Goal: Task Accomplishment & Management: Manage account settings

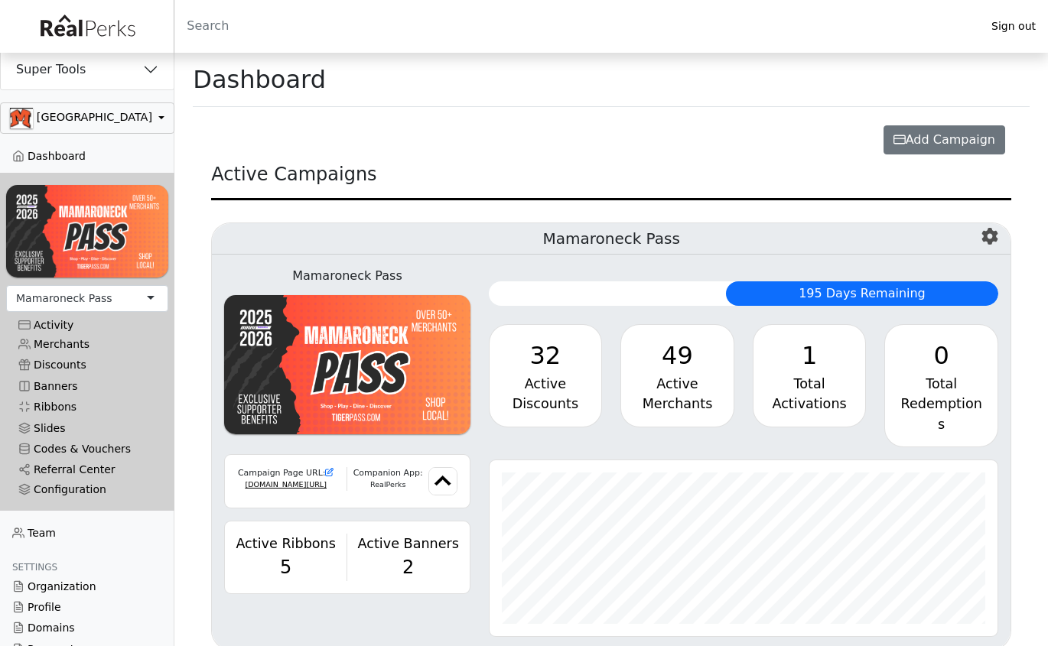
scroll to position [176, 509]
click at [155, 67] on button "Super Tools" at bounding box center [87, 70] width 173 height 40
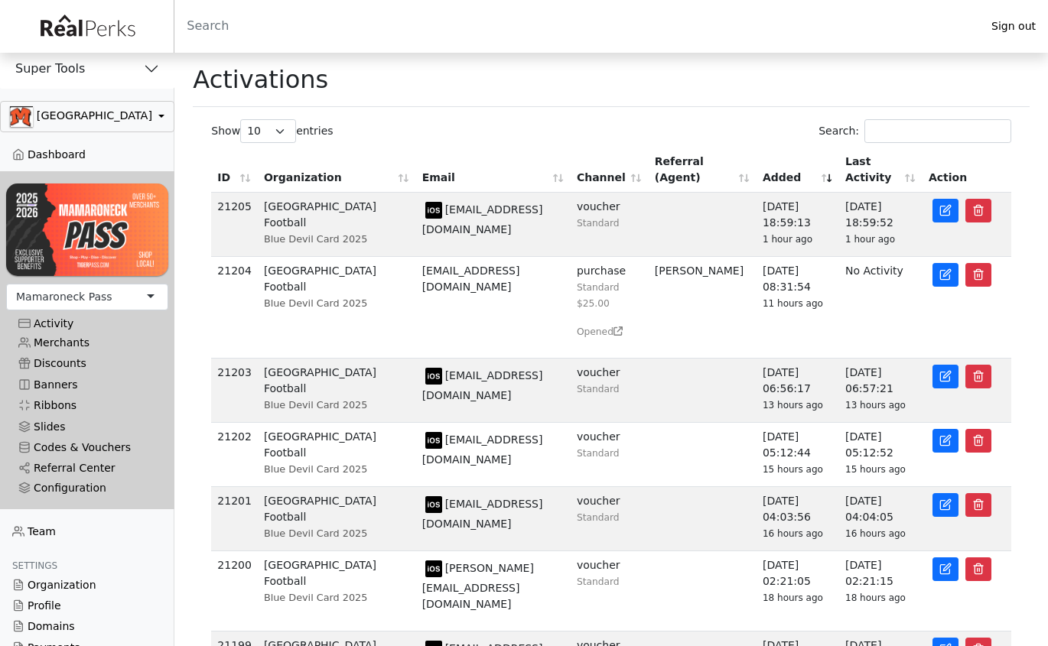
click at [705, 129] on div "Search:" at bounding box center [815, 131] width 391 height 24
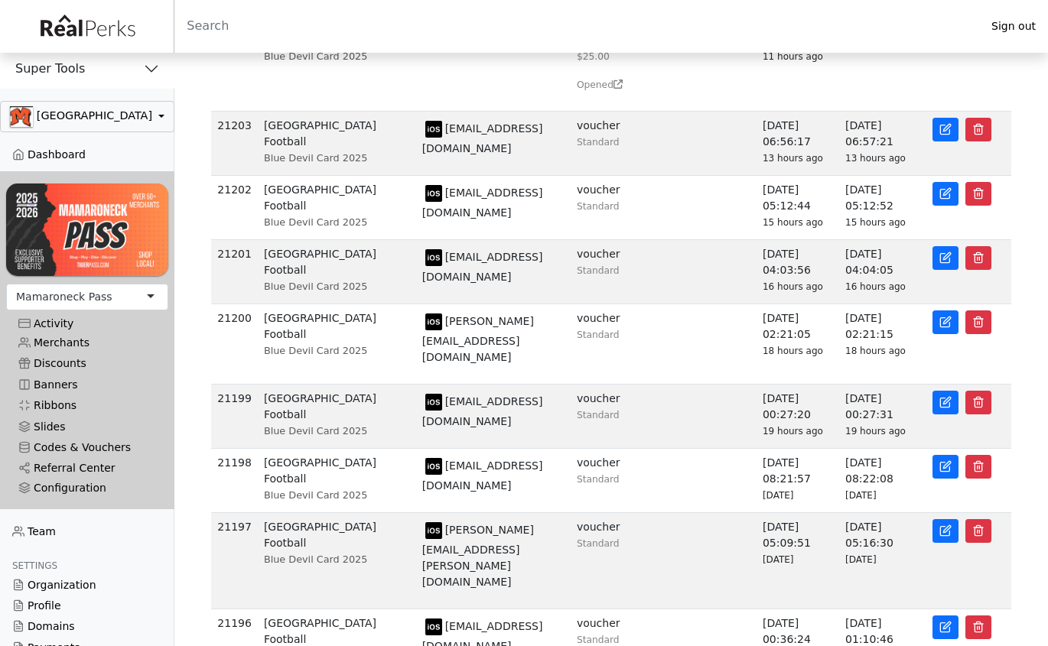
scroll to position [246, 0]
click at [1015, 584] on div "ID Organization Email Channel Referral (Agent) Added Last Activity Action 21205…" at bounding box center [611, 288] width 819 height 783
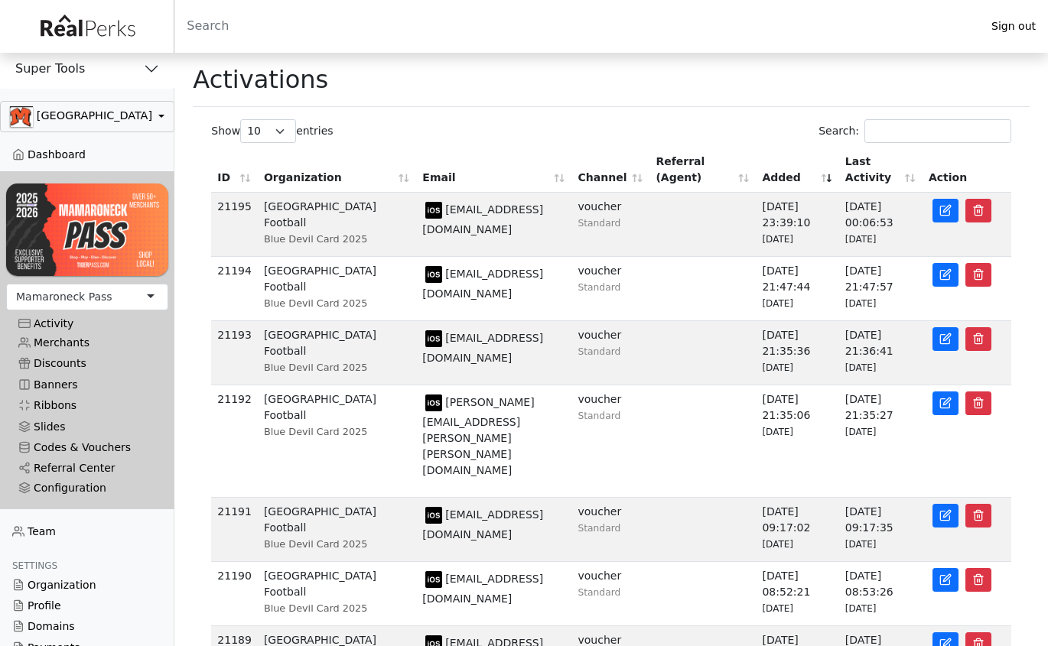
scroll to position [0, 0]
click at [867, 129] on input "Search:" at bounding box center [937, 131] width 147 height 24
paste input "mike@mymousepad.com"
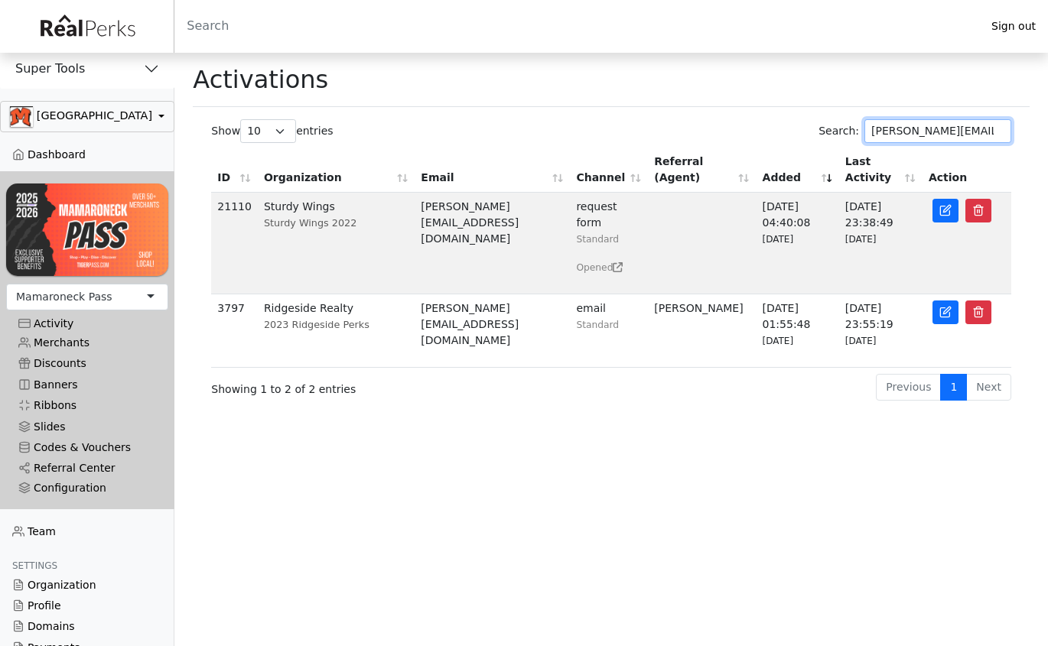
type input "mike@mymousepad.com"
click at [152, 67] on button "Super Tools" at bounding box center [87, 69] width 174 height 40
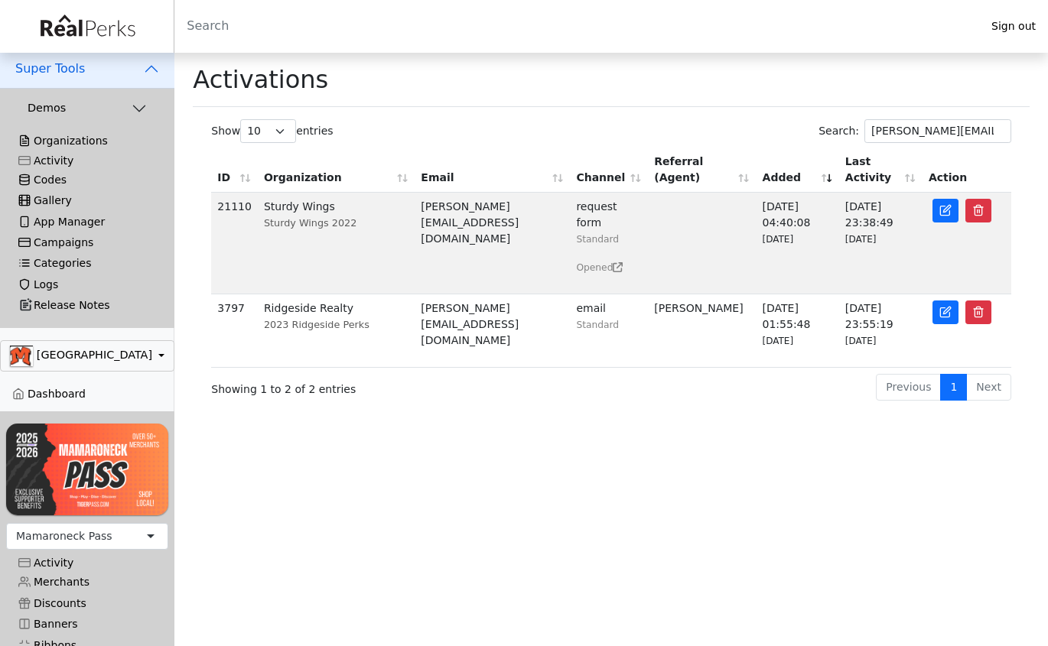
click at [143, 111] on button "Demos" at bounding box center [87, 104] width 174 height 30
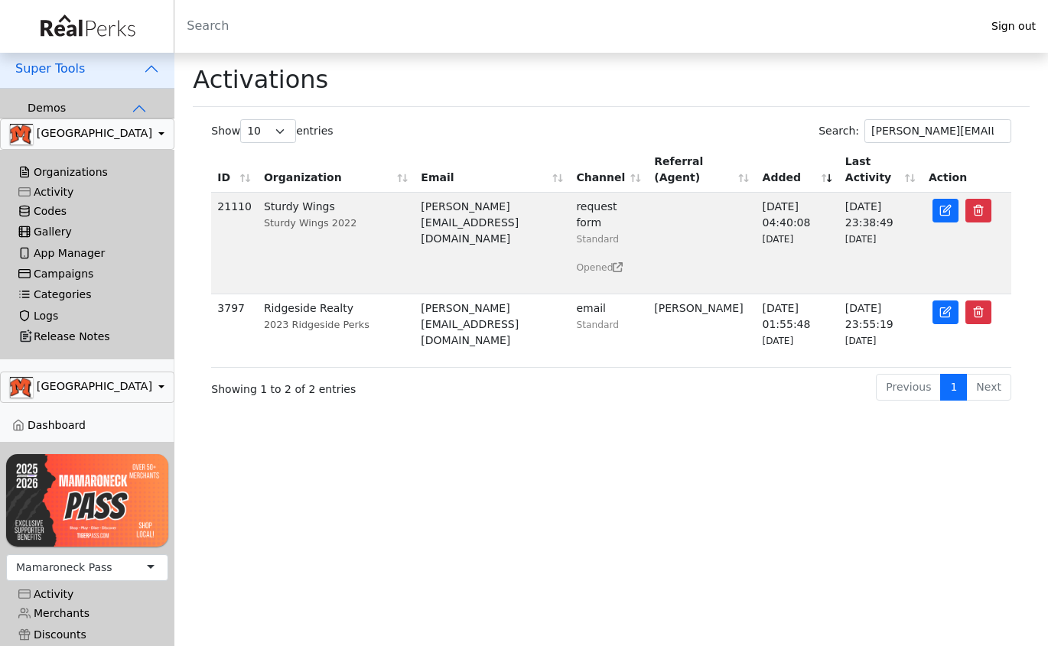
click at [148, 149] on button "button" at bounding box center [87, 134] width 174 height 31
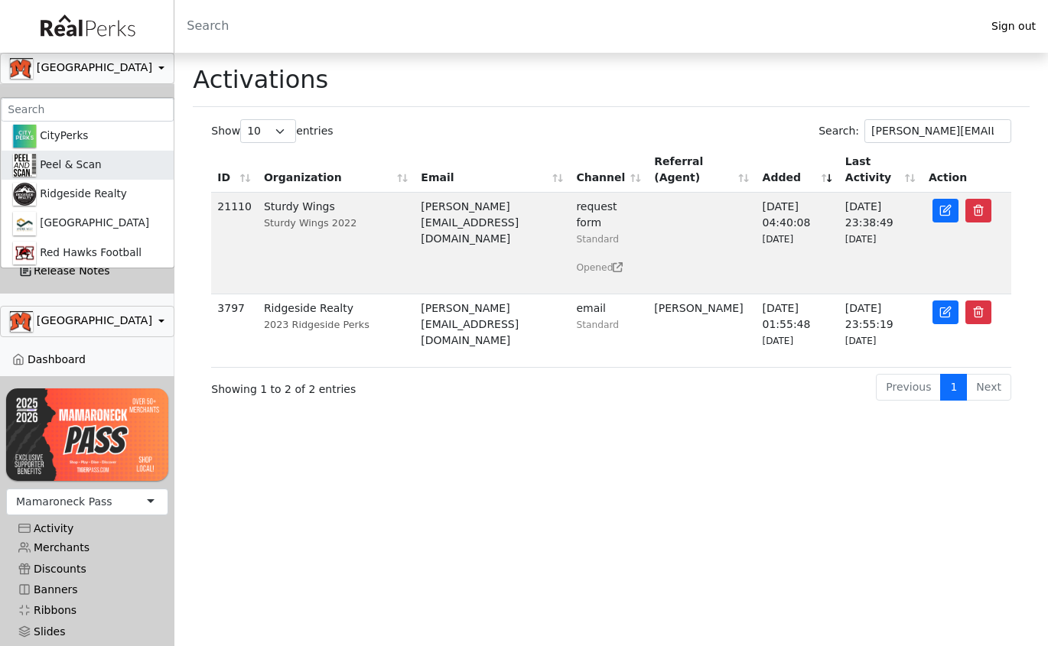
scroll to position [83, 0]
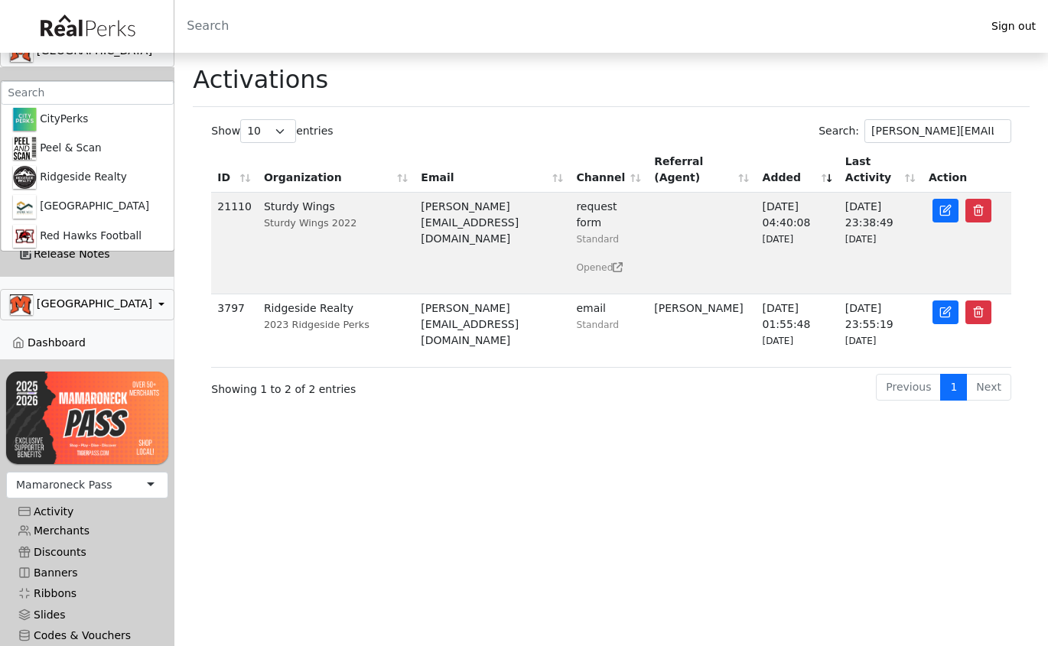
click at [160, 67] on button "button" at bounding box center [87, 51] width 174 height 31
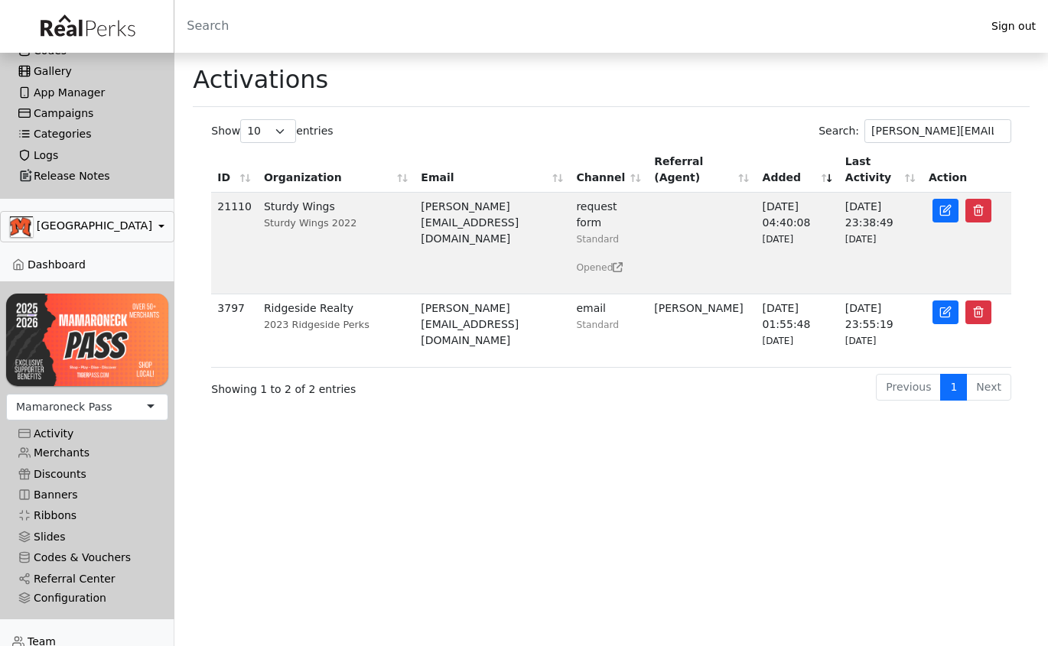
scroll to position [203, 0]
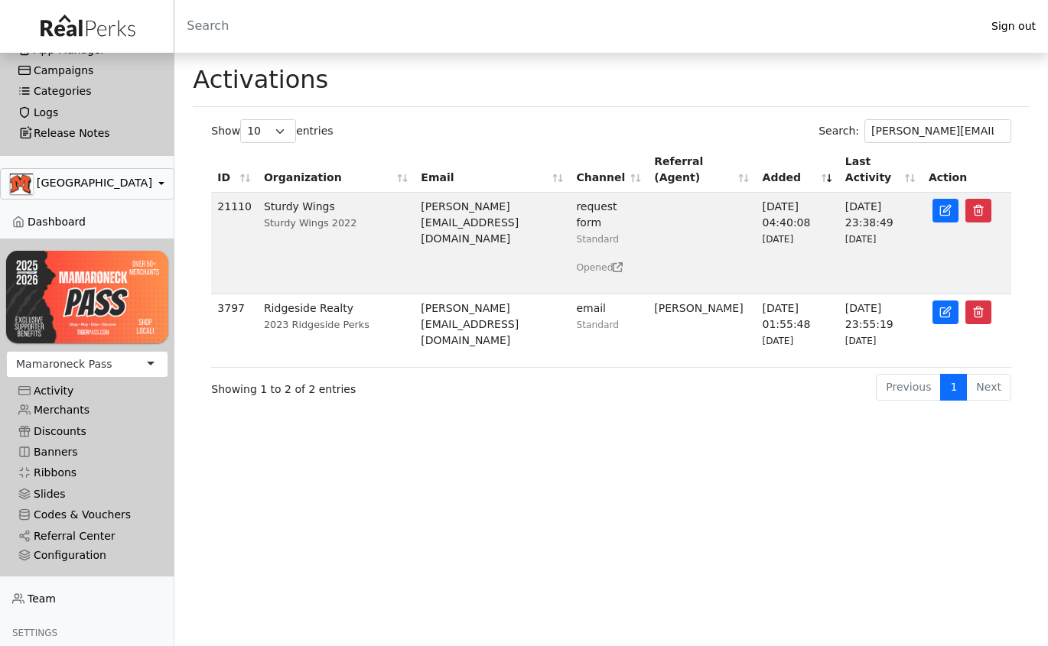
click at [137, 199] on button "button" at bounding box center [87, 183] width 174 height 31
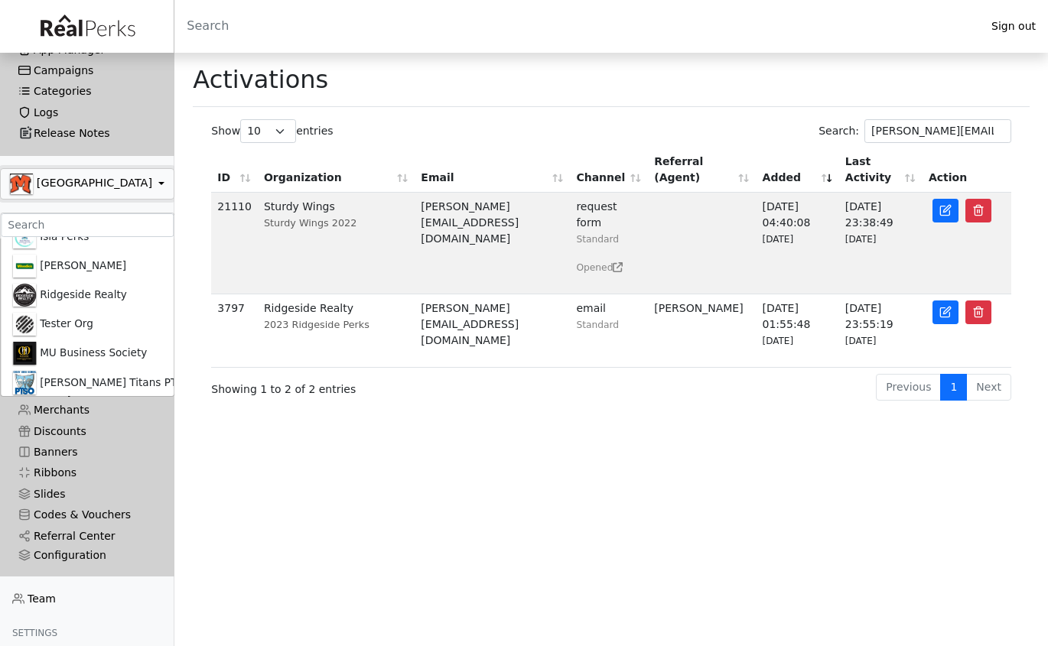
scroll to position [1385, 0]
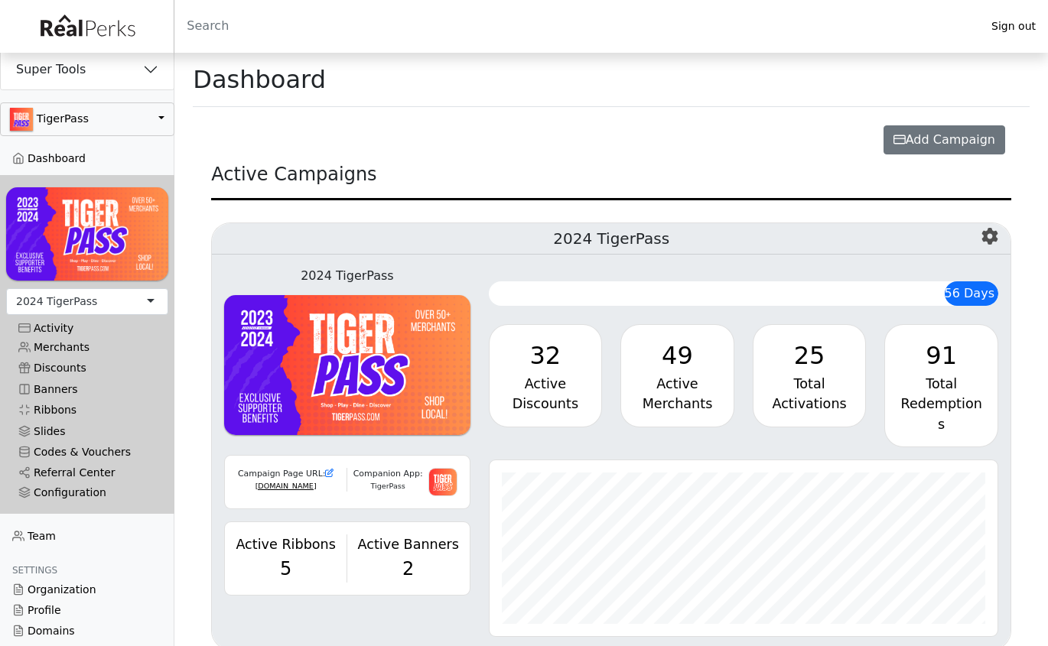
scroll to position [176, 509]
click at [995, 230] on icon "button" at bounding box center [990, 236] width 17 height 17
click at [947, 269] on link "Campaign Settings" at bounding box center [927, 271] width 141 height 24
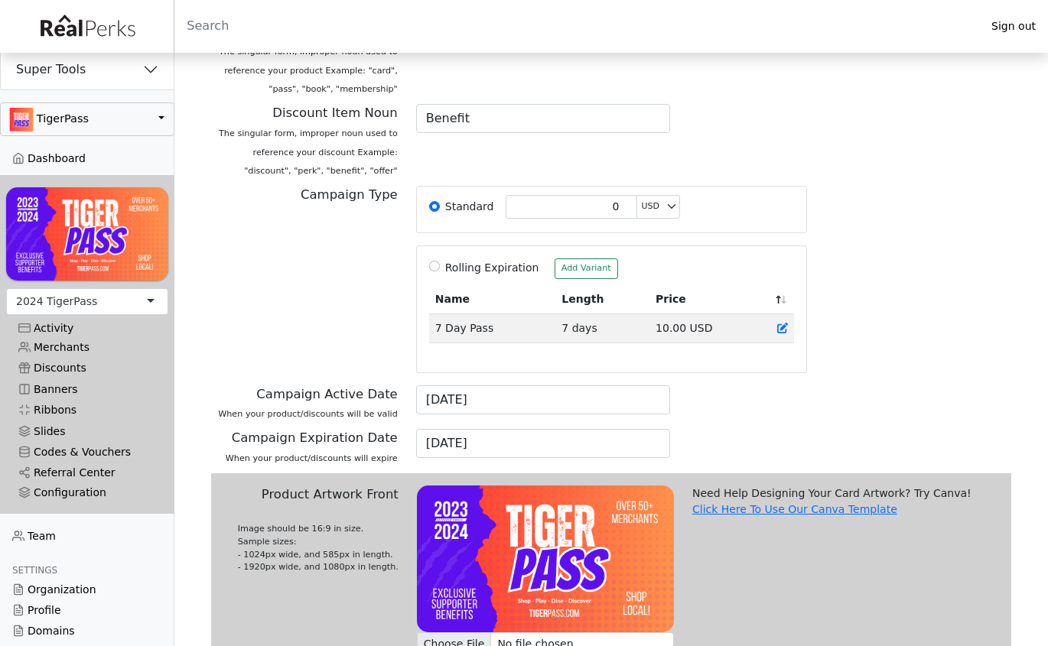
scroll to position [305, 0]
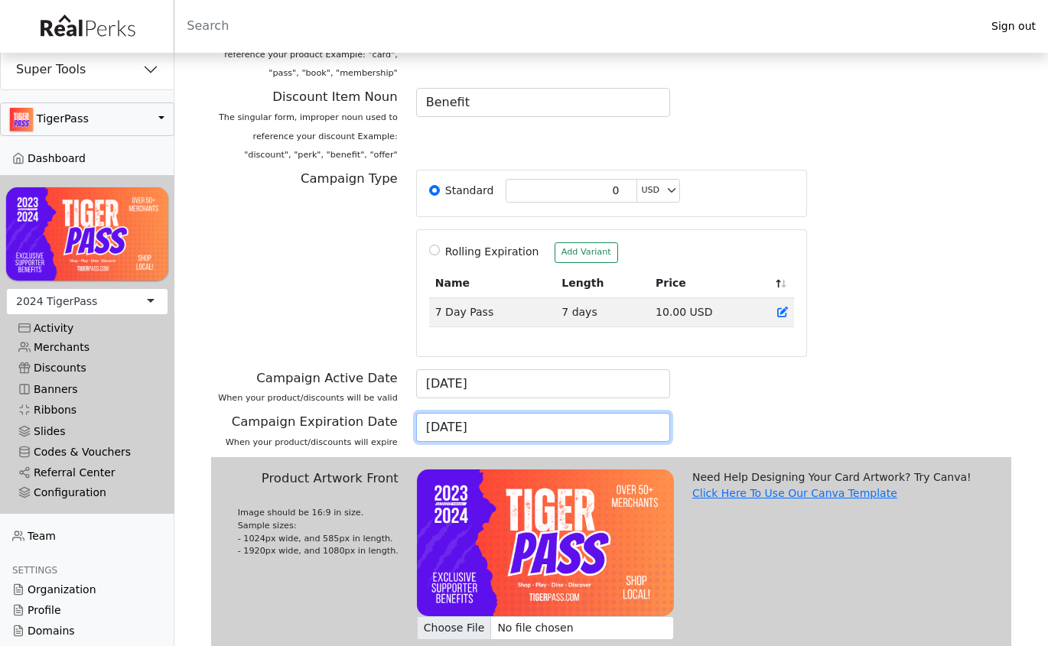
click at [470, 422] on input "[DATE]" at bounding box center [543, 427] width 255 height 29
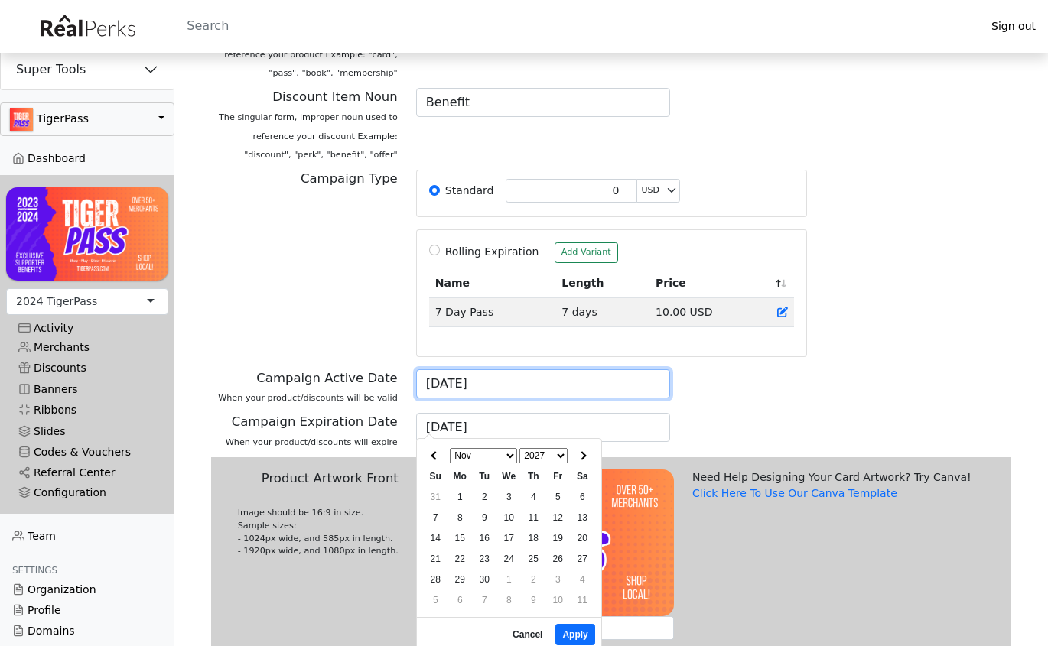
click at [483, 388] on input "06/01/2024" at bounding box center [543, 384] width 255 height 29
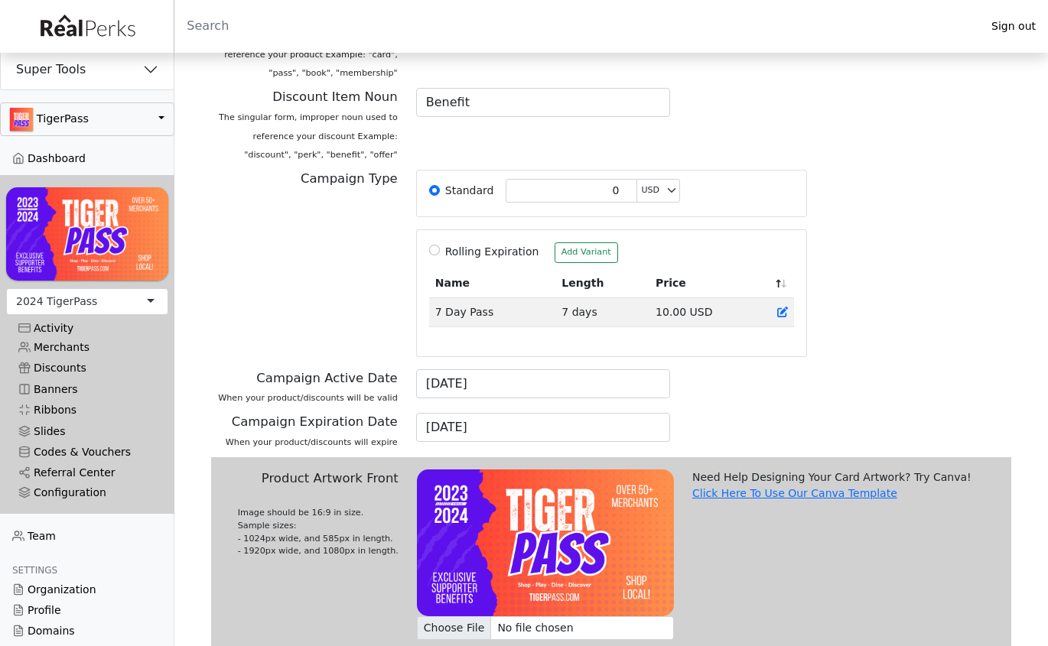
click at [677, 386] on div "06/01/2024" at bounding box center [543, 392] width 273 height 44
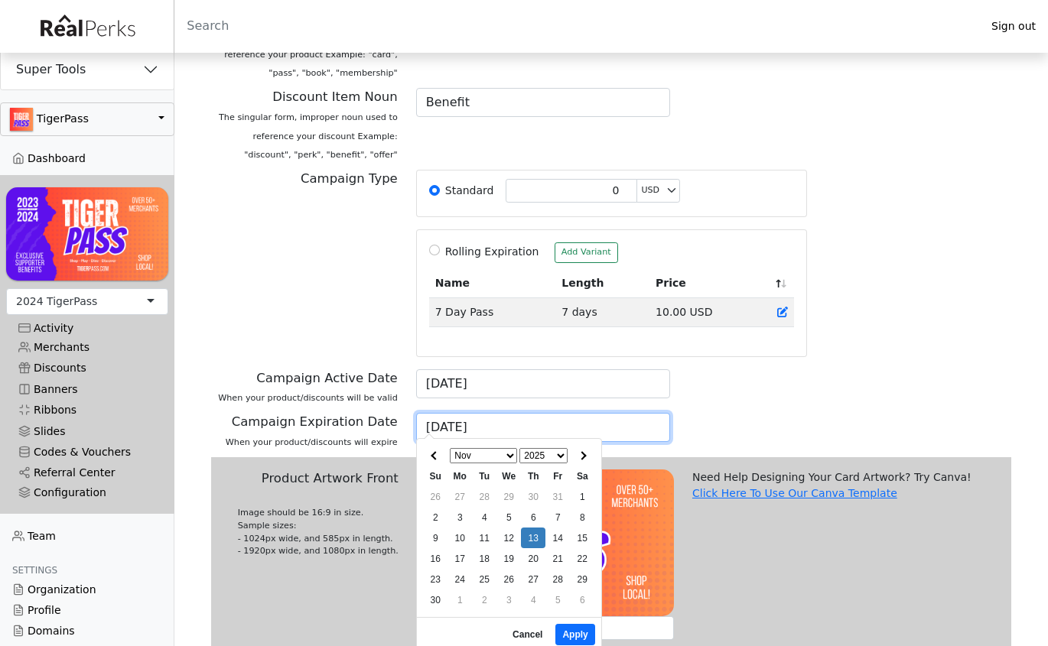
click at [576, 421] on input "[DATE]" at bounding box center [543, 427] width 255 height 29
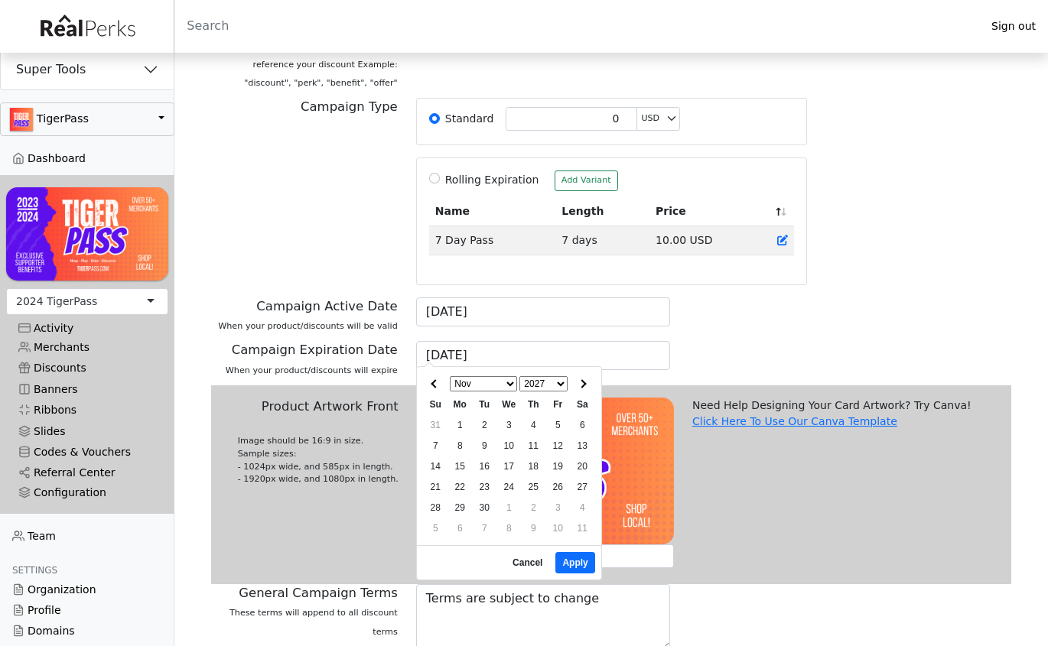
scroll to position [380, 0]
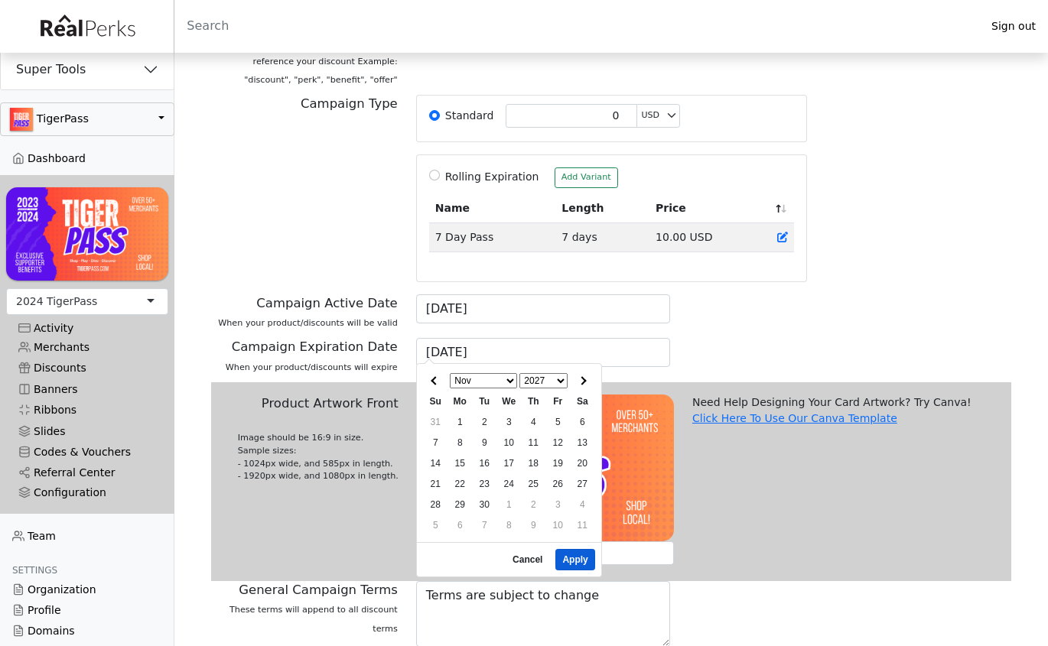
click at [576, 555] on button "Apply" at bounding box center [574, 559] width 39 height 21
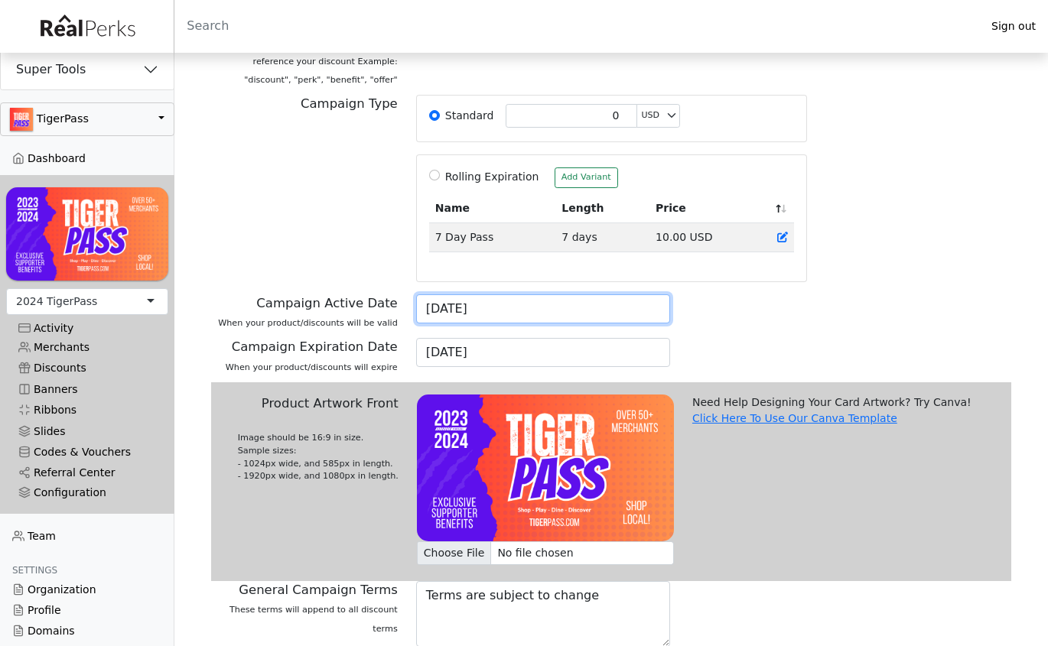
click at [490, 309] on input "06/01/2024" at bounding box center [543, 309] width 255 height 29
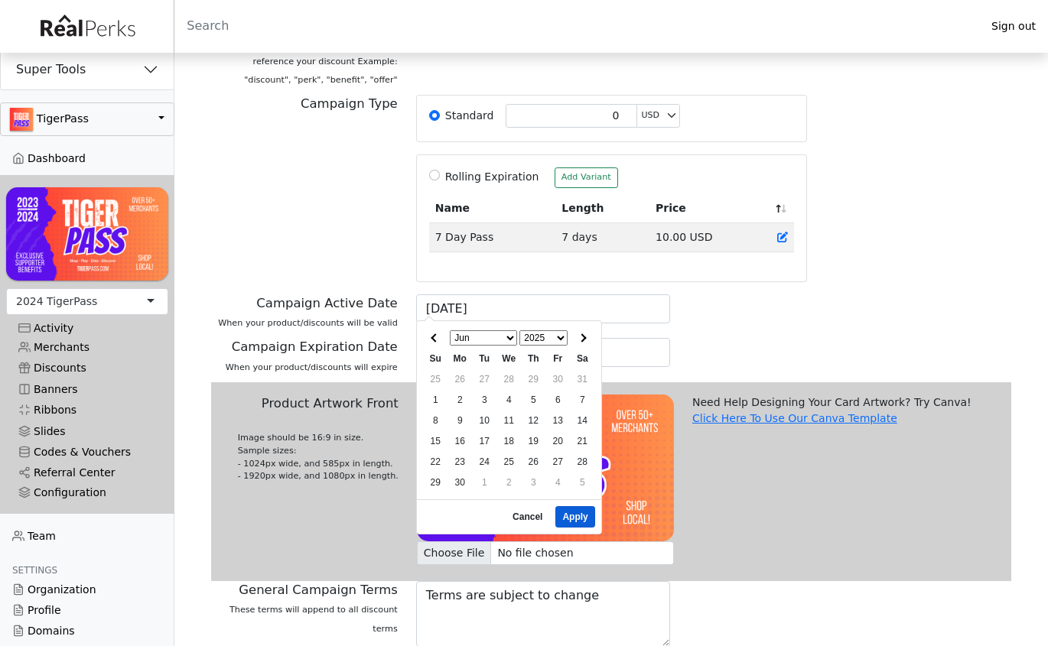
click at [573, 513] on button "Apply" at bounding box center [574, 516] width 39 height 21
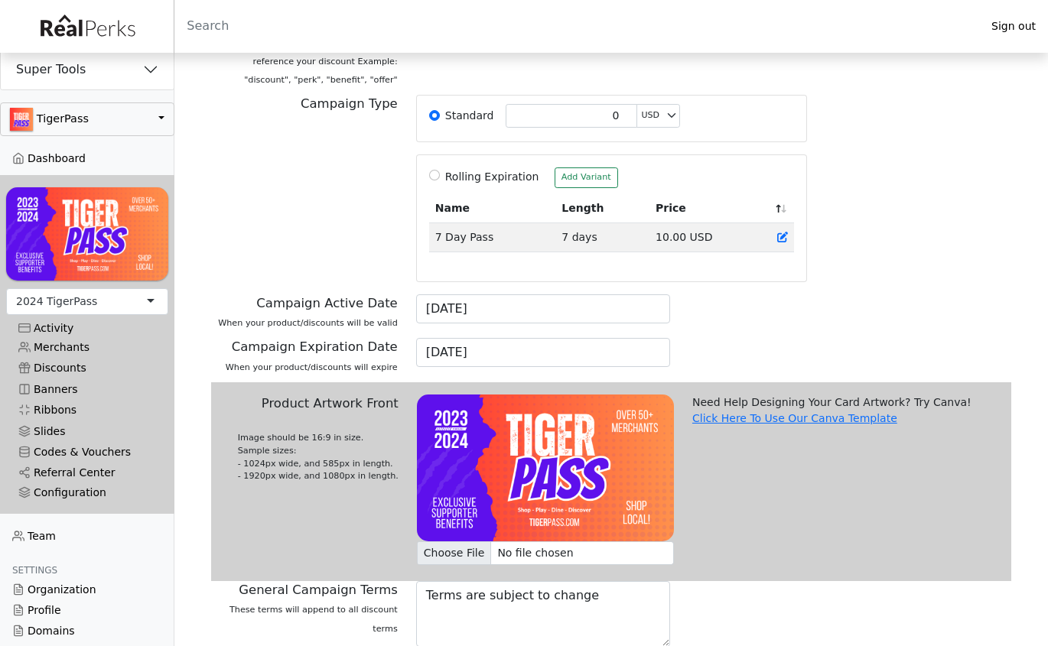
click at [737, 350] on div "Campaign Expiration Date When your product/discounts will expire 11/13/2025" at bounding box center [611, 360] width 819 height 44
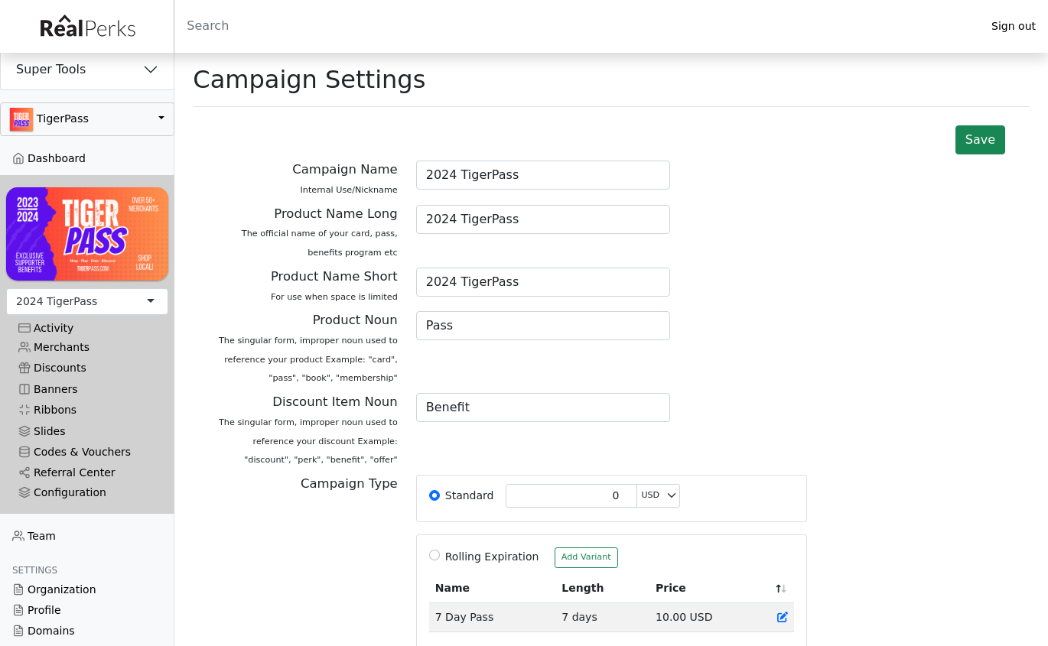
scroll to position [0, 0]
type input "2026 TigerPass"
click at [741, 236] on div "Product Name Long The official name of your card, pass, benefits program etc 20…" at bounding box center [611, 236] width 819 height 63
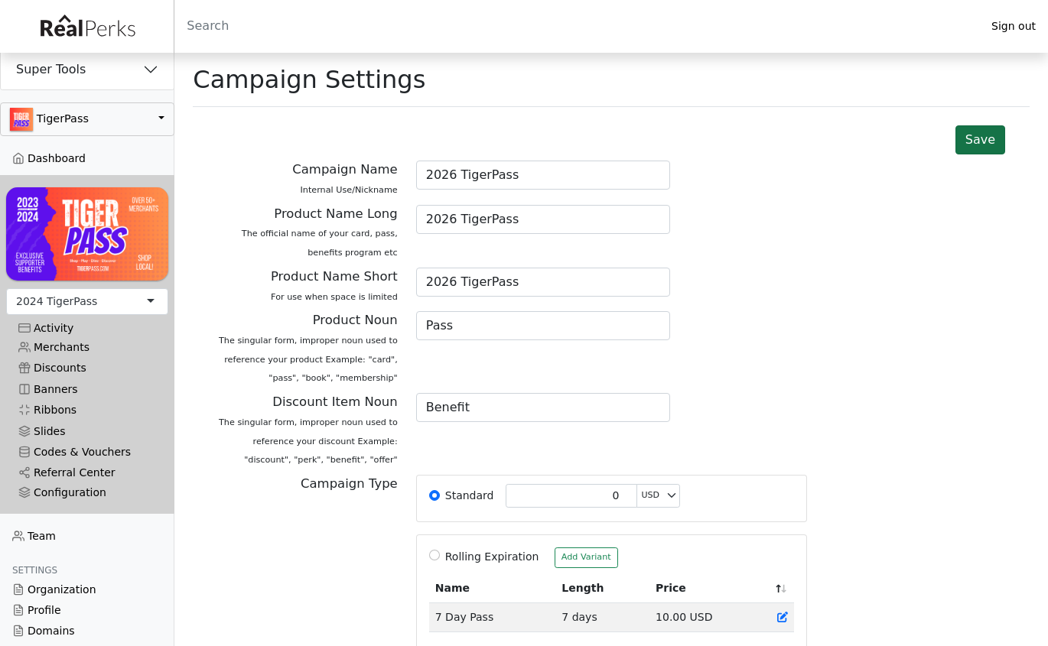
click at [962, 137] on button "Save" at bounding box center [981, 139] width 50 height 29
click at [64, 325] on div "Activity" at bounding box center [87, 328] width 138 height 13
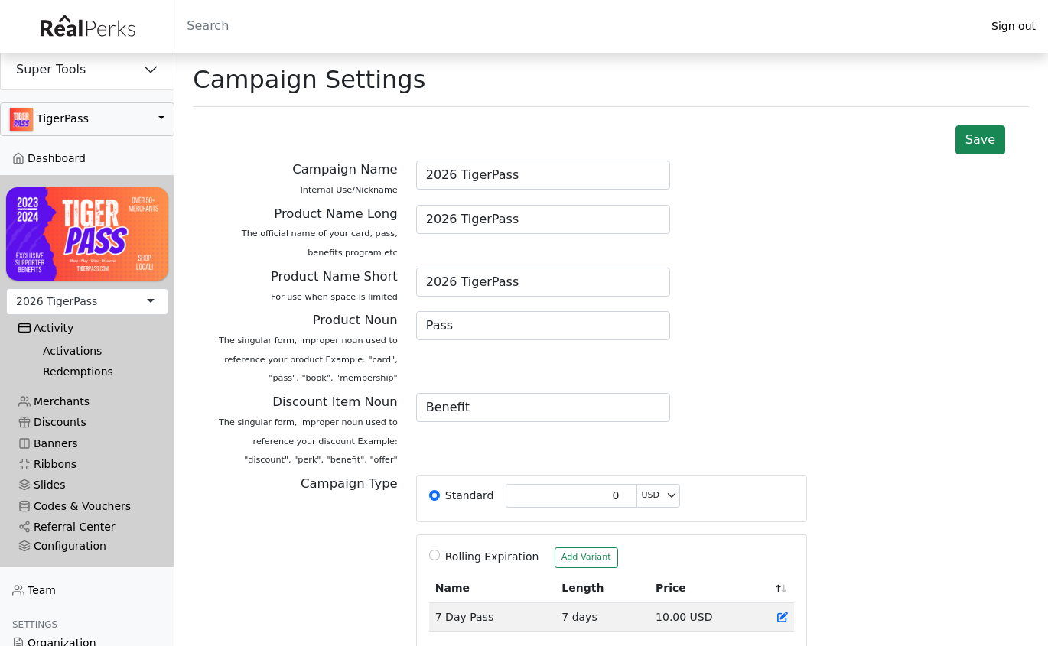
click at [70, 350] on link "Activations" at bounding box center [93, 351] width 125 height 21
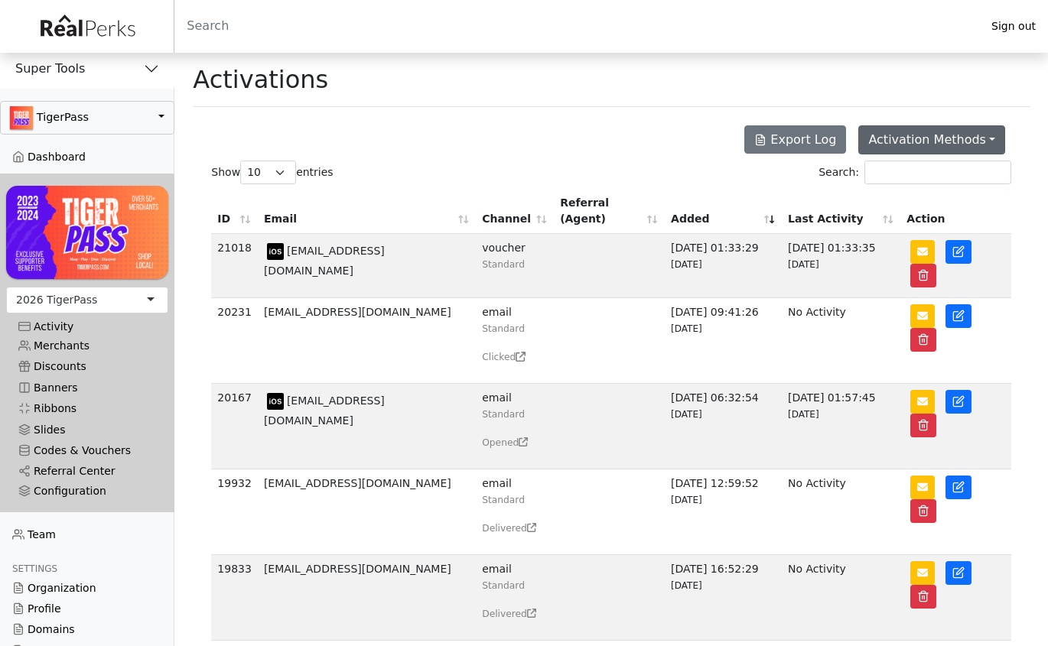
click at [985, 136] on button "Activation Methods" at bounding box center [931, 139] width 147 height 29
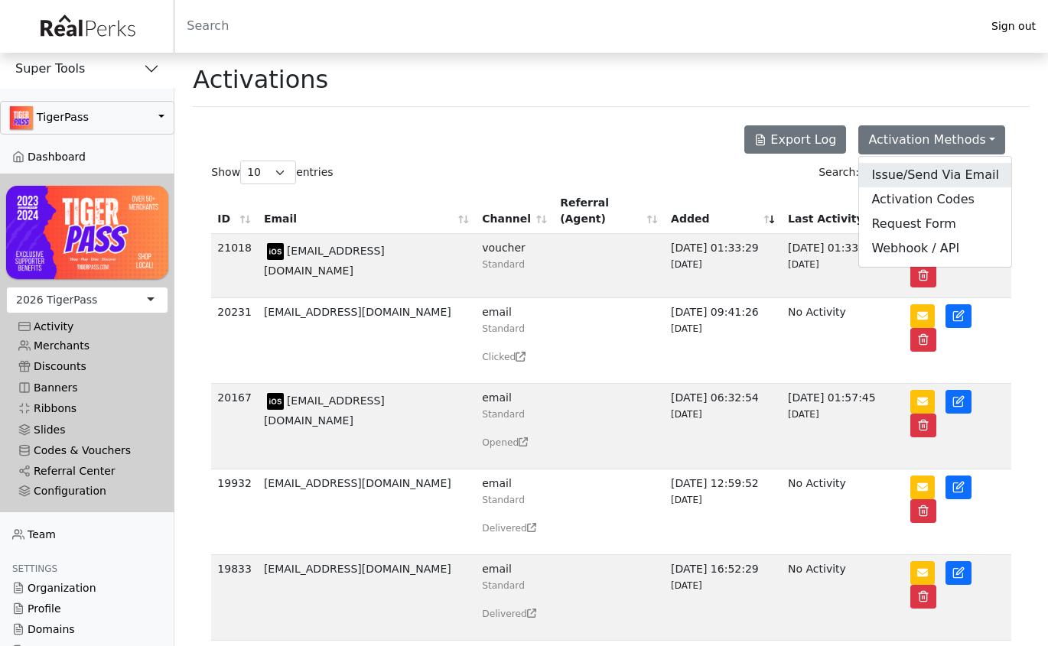
click at [933, 181] on link "Issue/Send Via Email" at bounding box center [934, 175] width 151 height 24
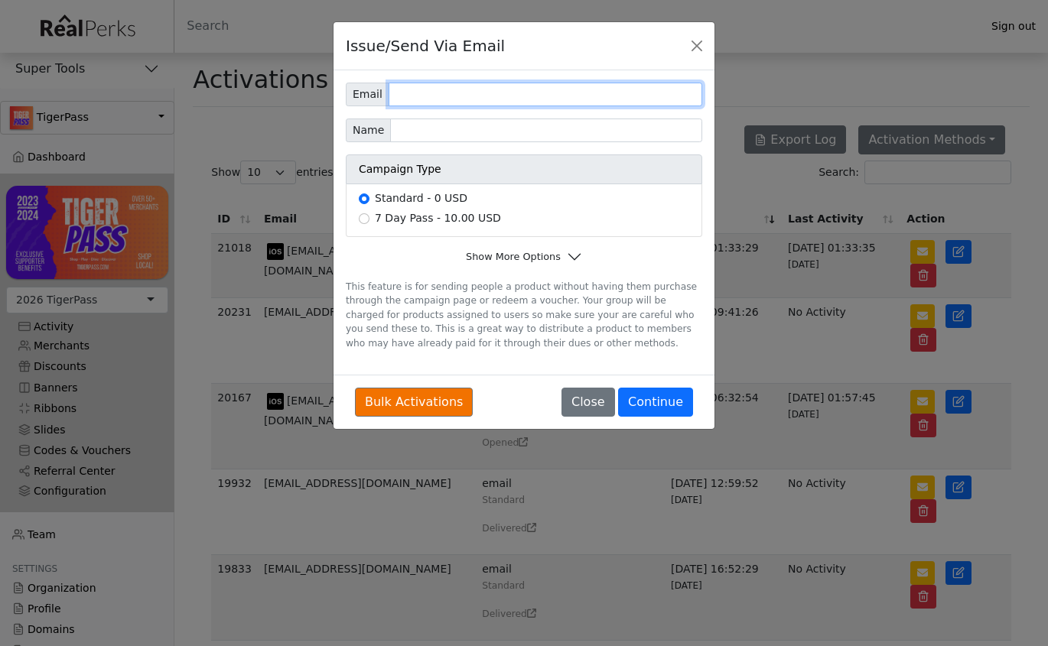
paste input "mike@mymousepad.com"
type input "mike@mymousepad.com"
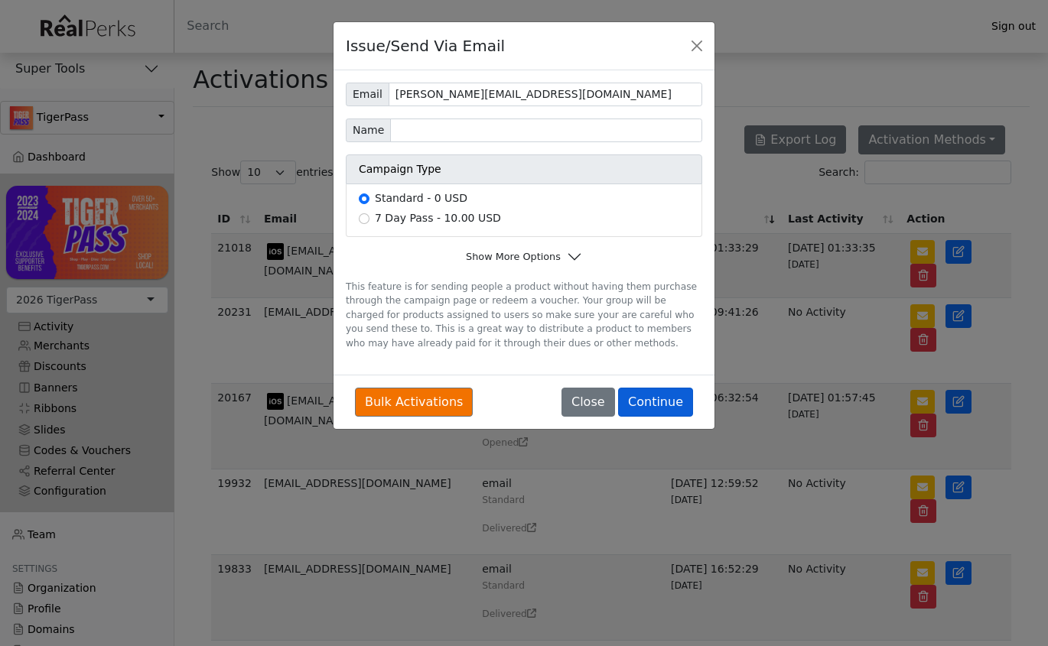
click at [663, 402] on button "Continue" at bounding box center [655, 402] width 75 height 29
click at [701, 44] on button "Close" at bounding box center [696, 45] width 23 height 23
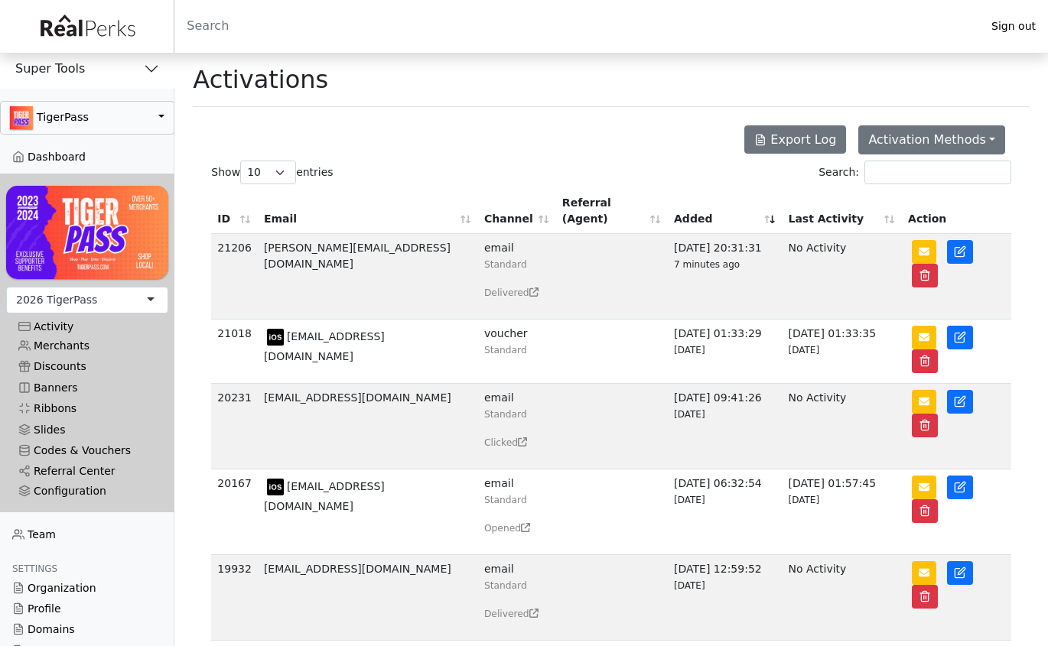
click at [145, 119] on button "button" at bounding box center [87, 118] width 174 height 34
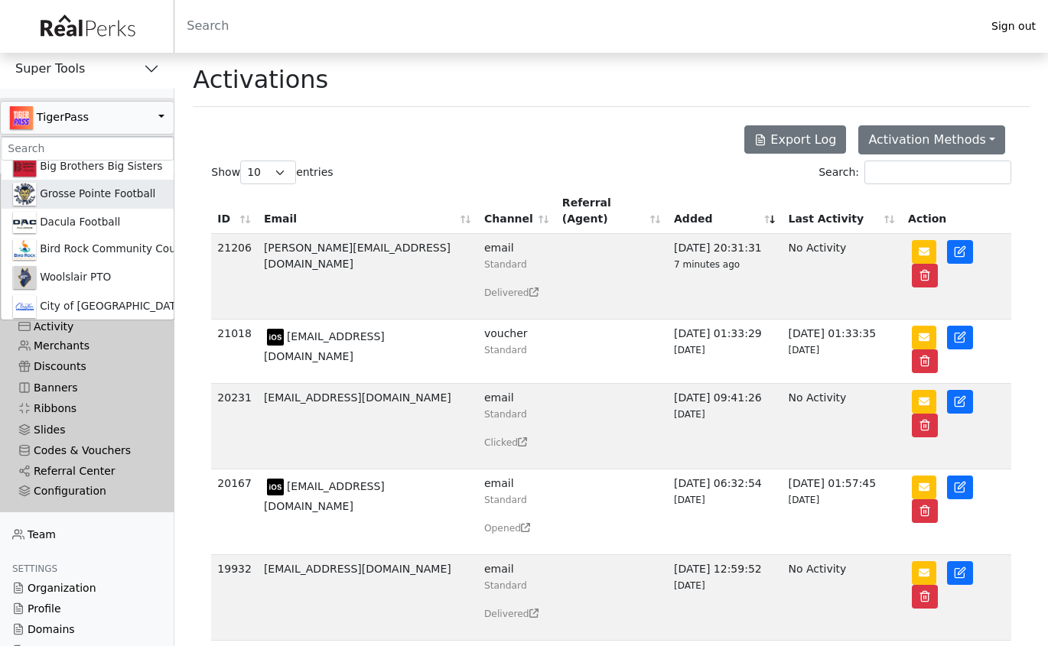
scroll to position [1135, 0]
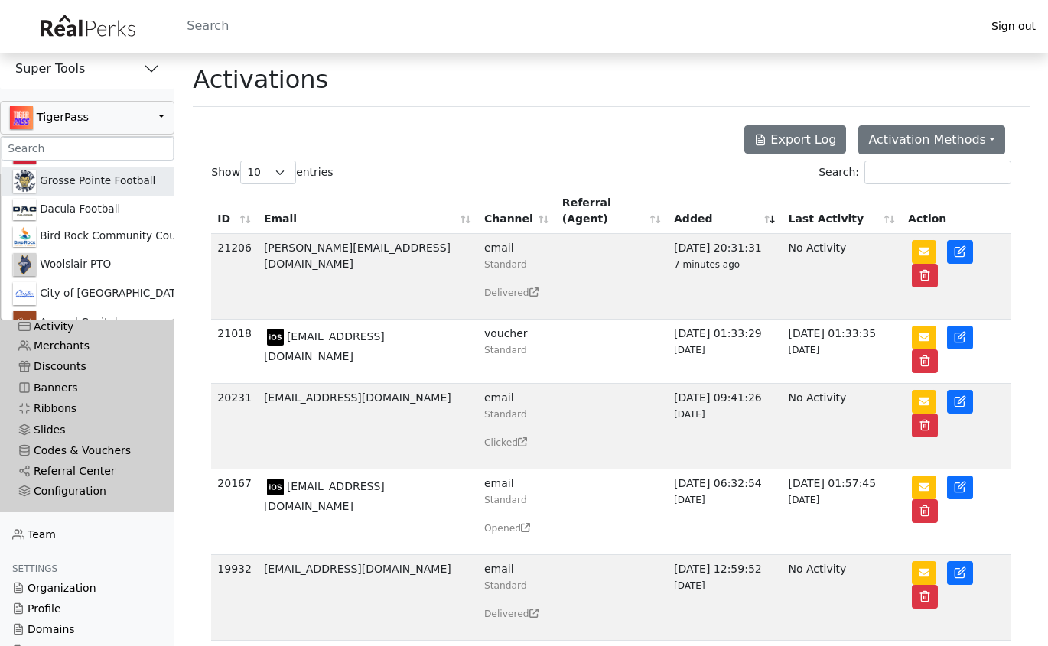
click at [112, 176] on link "Grosse Pointe Football" at bounding box center [87, 181] width 173 height 29
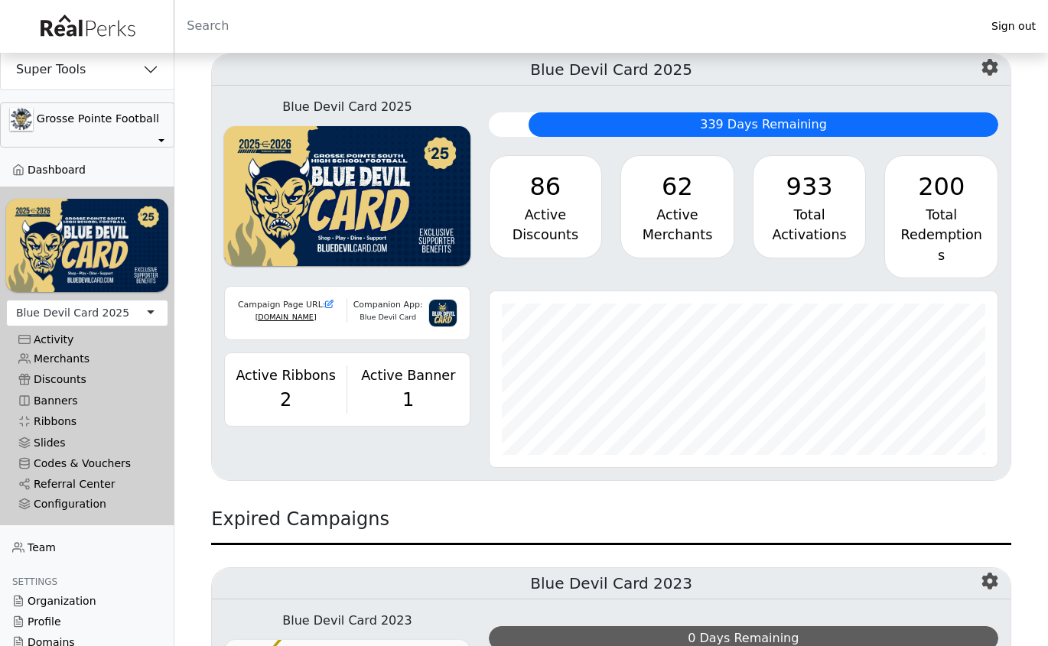
scroll to position [168, 0]
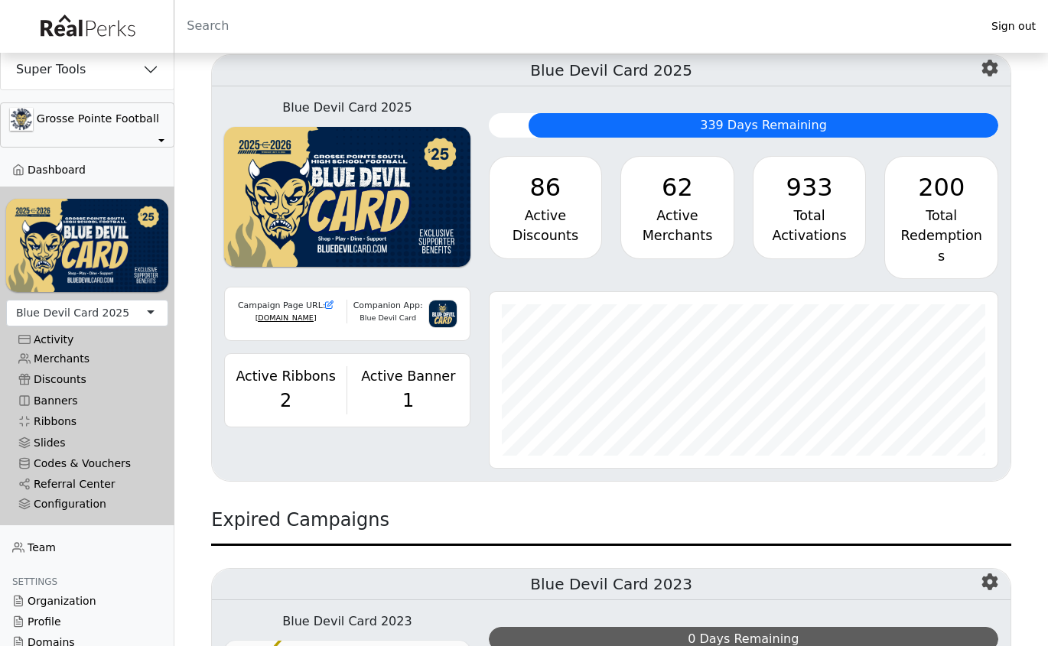
click at [1008, 334] on div "Blue Devil Card 2025 Campaign Page URL: [DOMAIN_NAME] Companion App: Blue Devil…" at bounding box center [611, 283] width 799 height 395
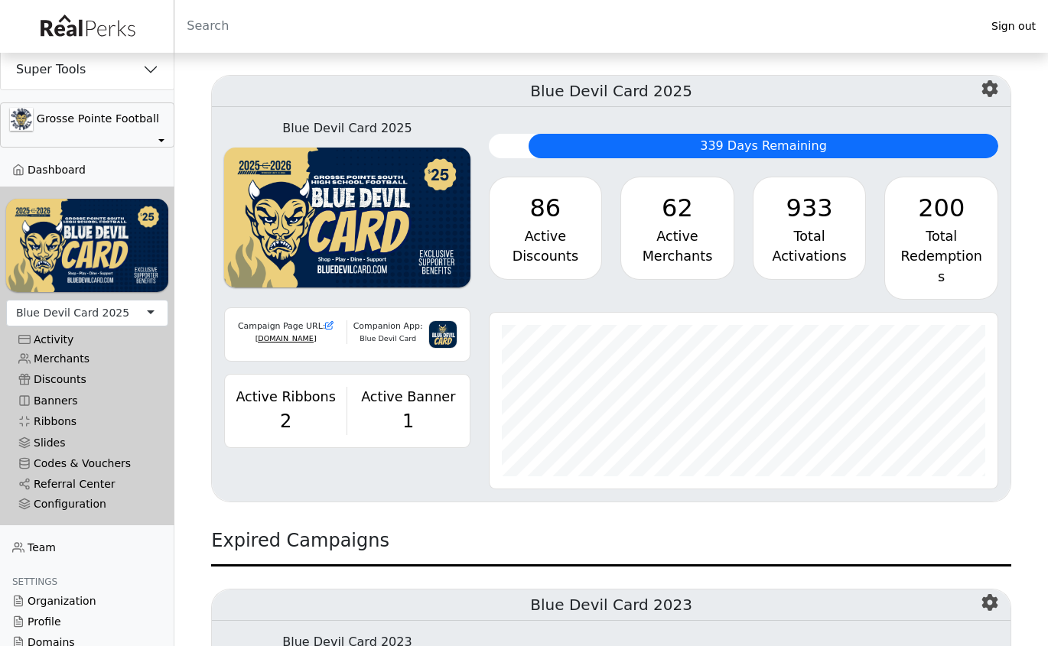
scroll to position [147, 0]
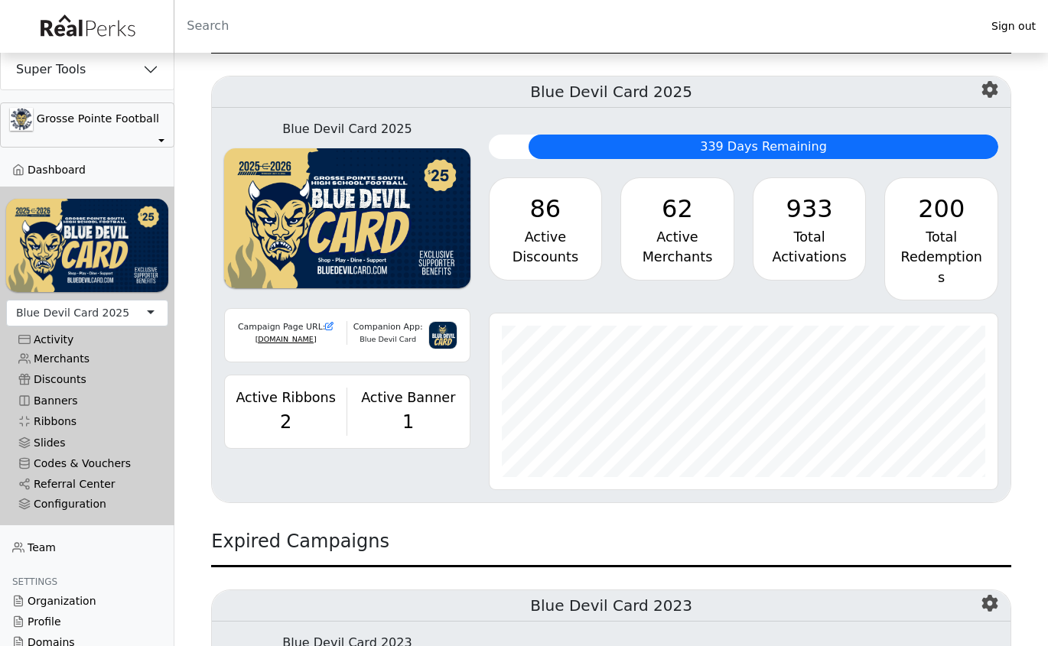
click at [819, 216] on div "933" at bounding box center [810, 208] width 88 height 37
click at [809, 206] on div "933" at bounding box center [810, 208] width 88 height 37
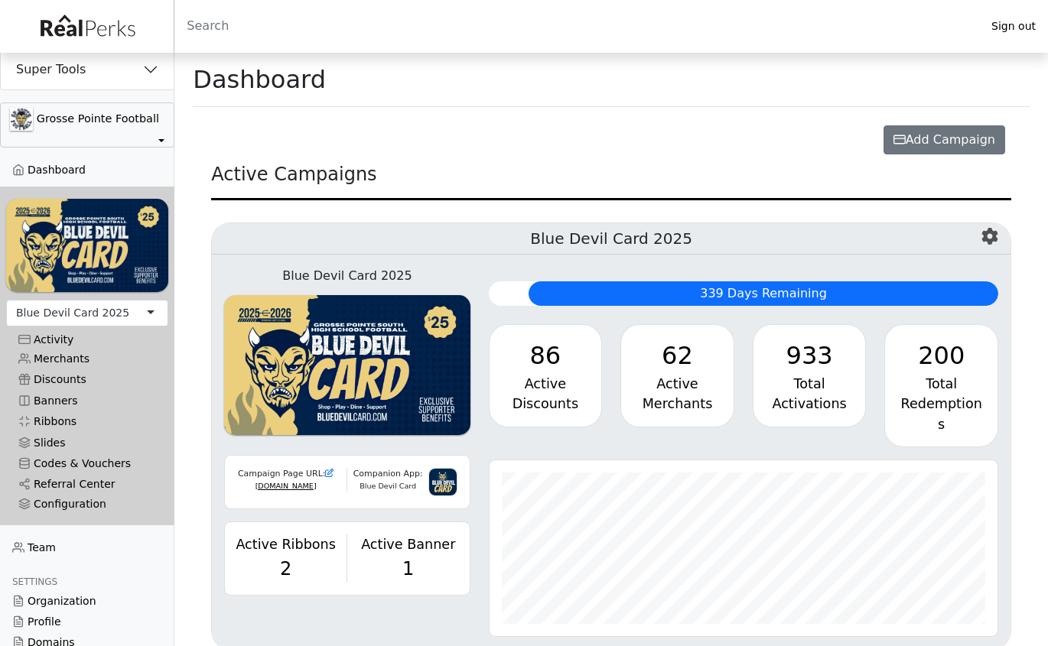
scroll to position [0, 0]
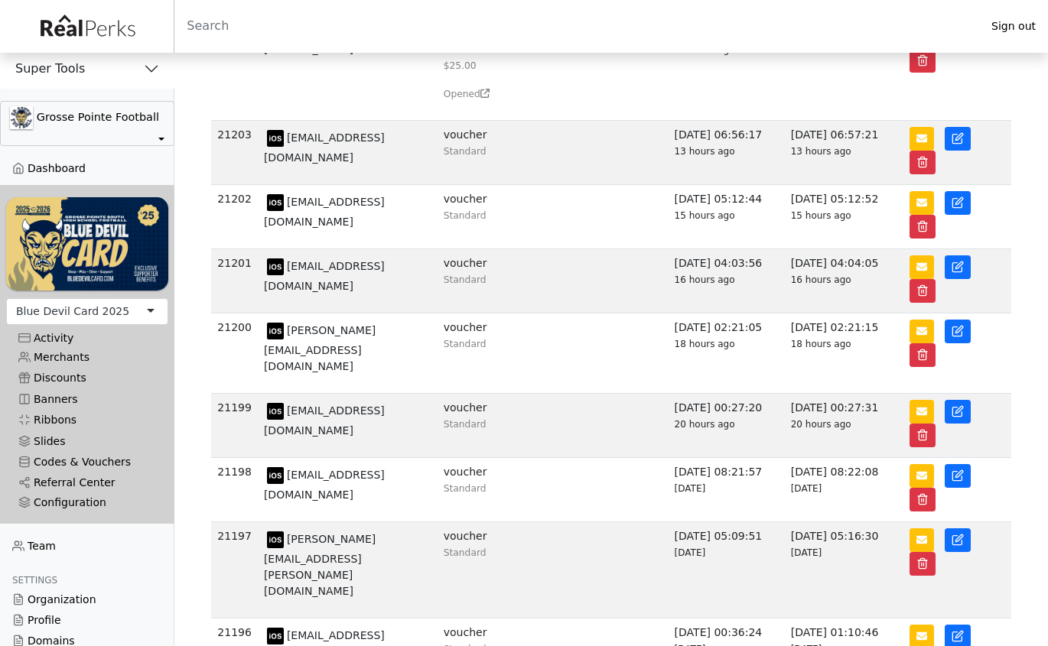
scroll to position [262, 0]
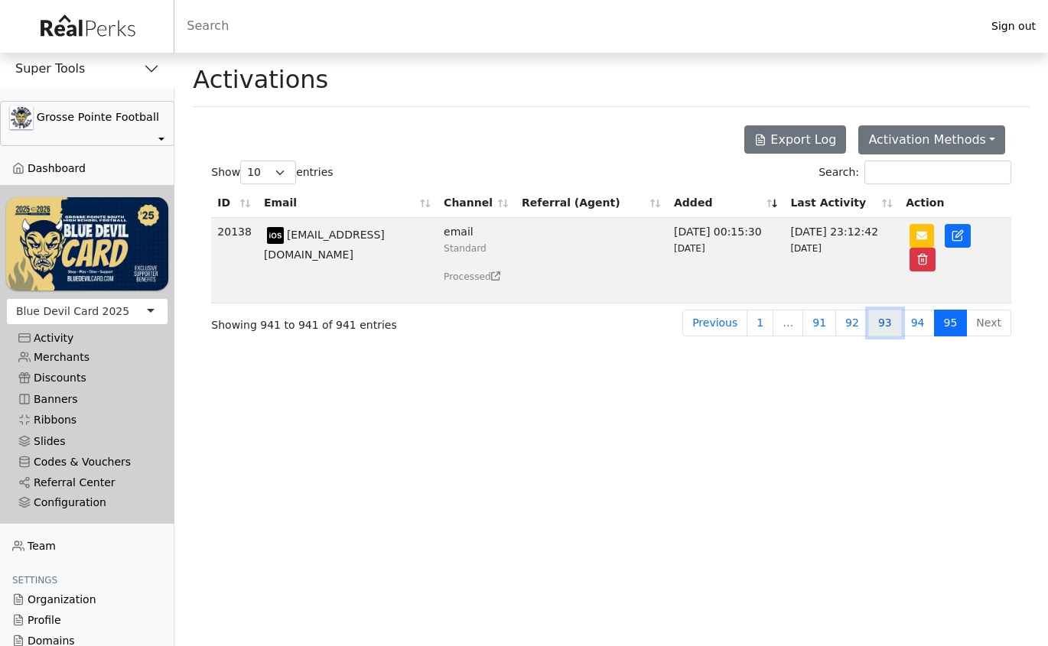
click at [889, 323] on link "93" at bounding box center [885, 323] width 34 height 27
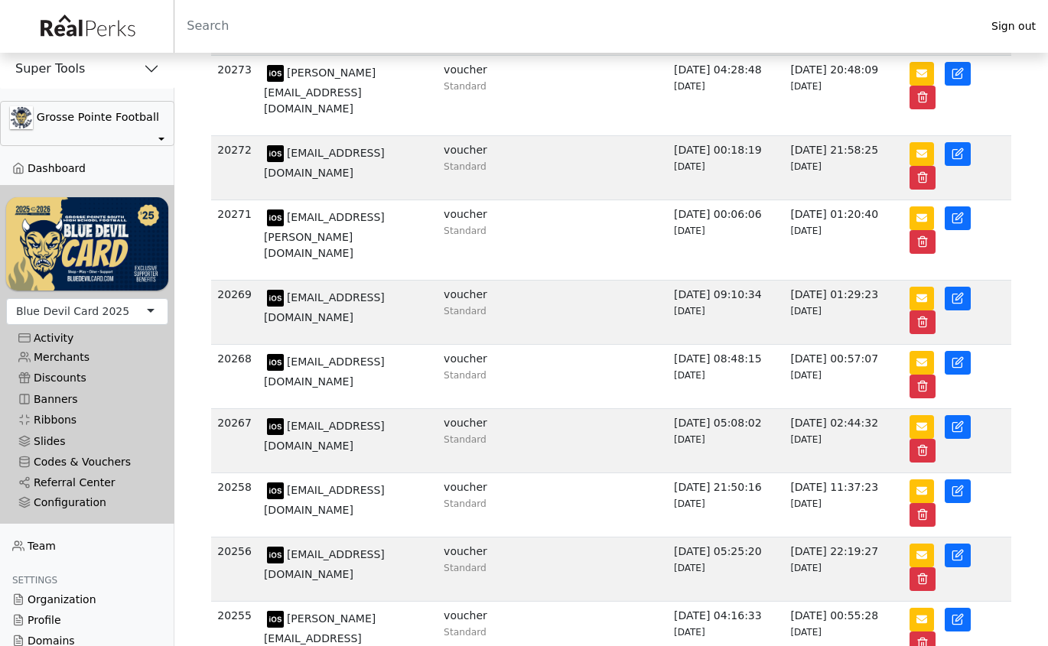
scroll to position [225, 0]
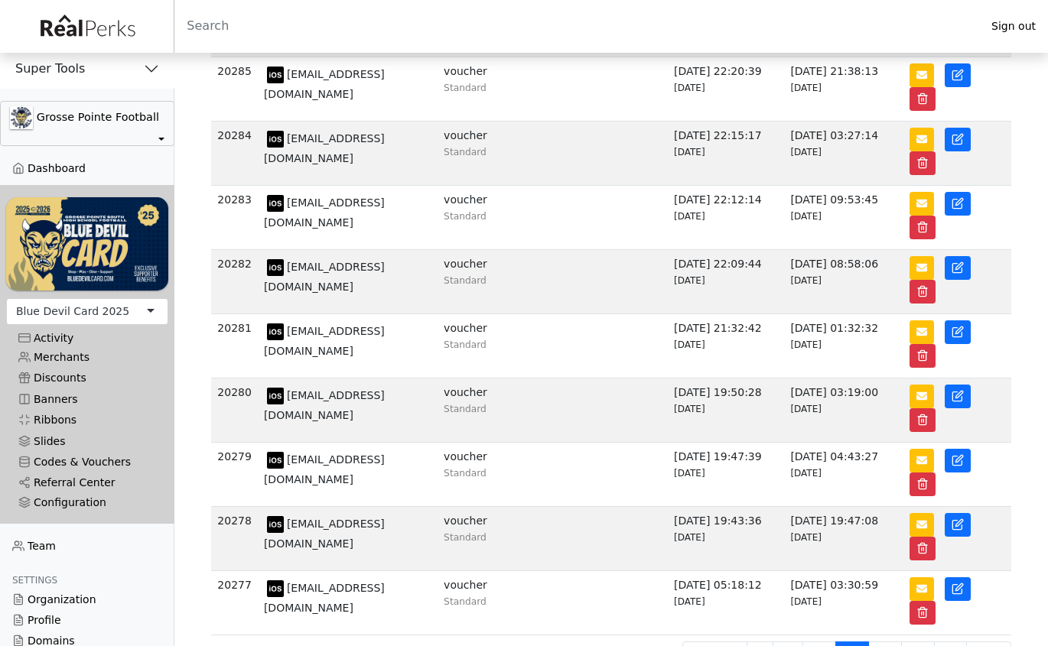
scroll to position [219, 0]
